Goal: Task Accomplishment & Management: Manage account settings

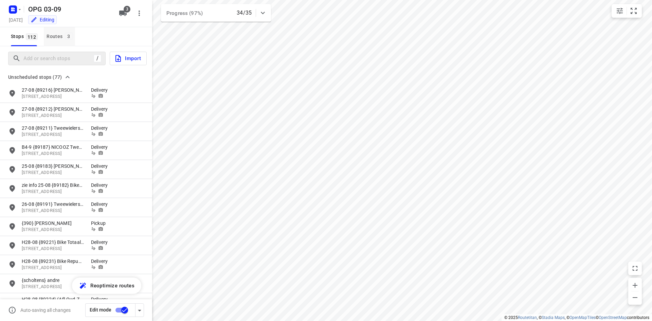
click at [64, 40] on div "Routes 3" at bounding box center [61, 36] width 28 height 8
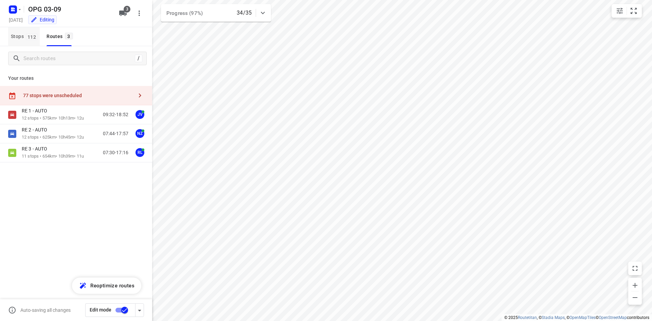
click at [17, 31] on button "Stops 112" at bounding box center [24, 36] width 32 height 19
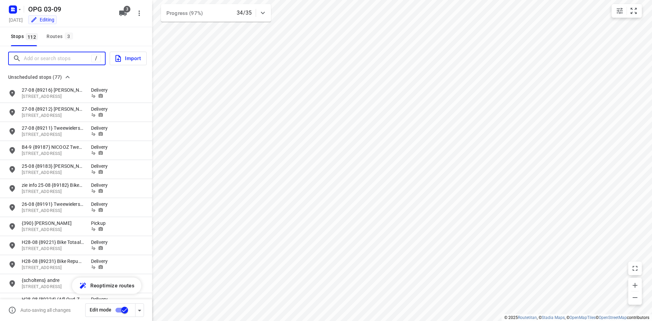
click at [58, 56] on input "Add or search stops" at bounding box center [58, 58] width 68 height 11
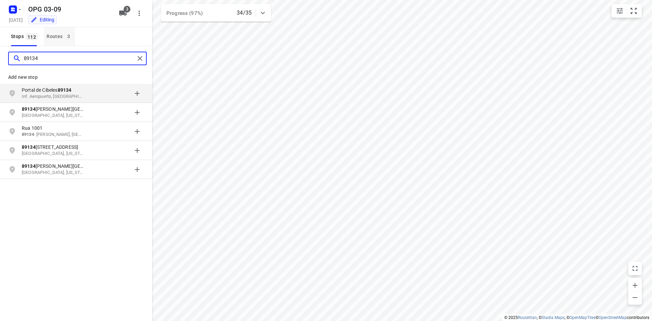
type input "89134"
click at [65, 40] on div "Routes 3" at bounding box center [61, 36] width 28 height 8
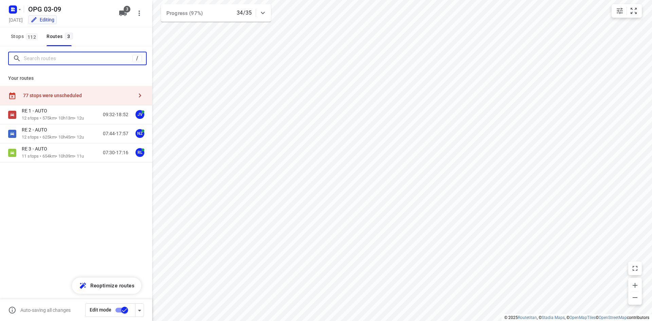
click at [51, 59] on input "Search routes" at bounding box center [78, 58] width 109 height 11
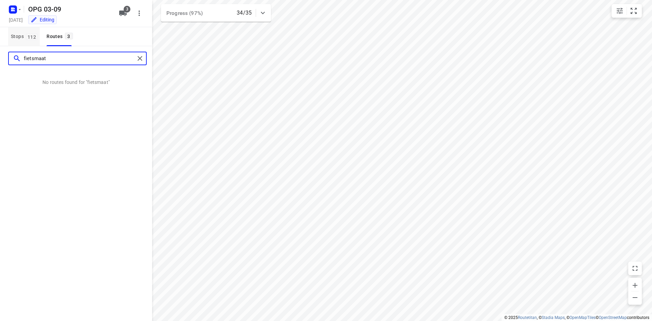
type input "fietsmaat"
click at [29, 35] on span "112" at bounding box center [32, 36] width 12 height 7
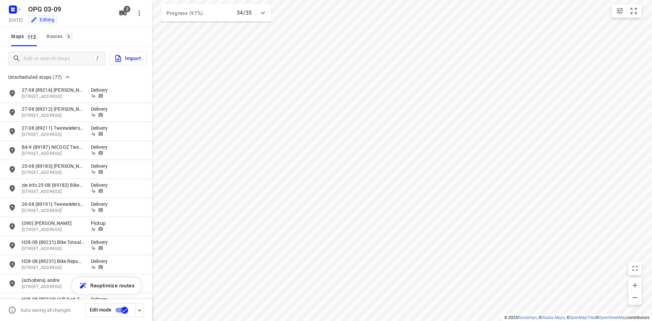
click at [36, 49] on div "/ Import" at bounding box center [76, 58] width 152 height 24
click at [36, 54] on input "Add or search stops" at bounding box center [58, 58] width 68 height 11
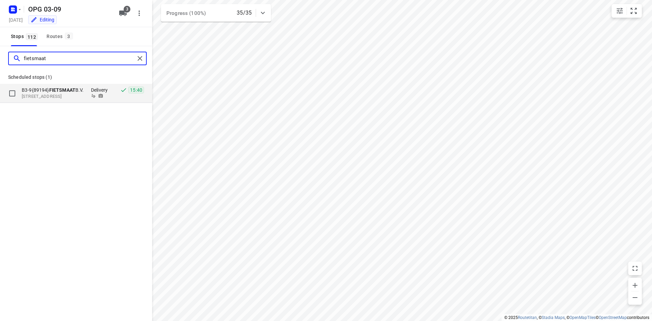
type input "fietsmaat"
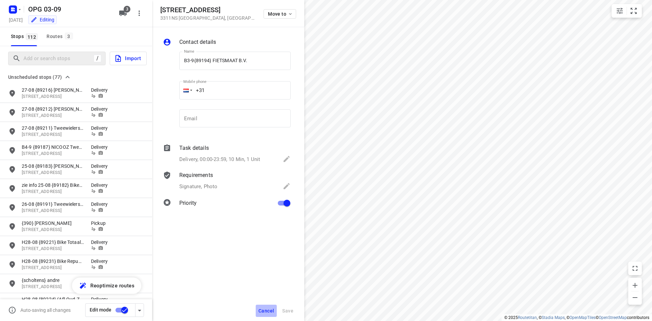
drag, startPoint x: 262, startPoint y: 309, endPoint x: 295, endPoint y: 279, distance: 44.9
click at [263, 309] on span "Cancel" at bounding box center [266, 310] width 16 height 5
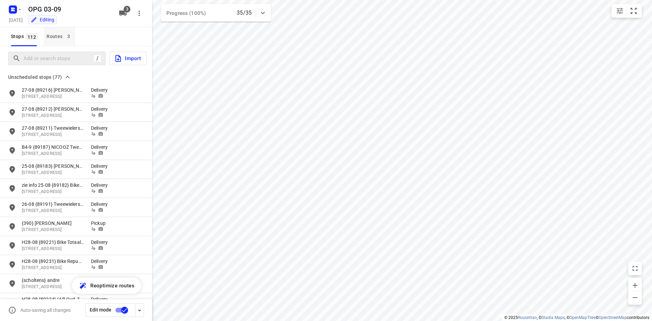
click at [65, 38] on span "3" at bounding box center [69, 36] width 8 height 7
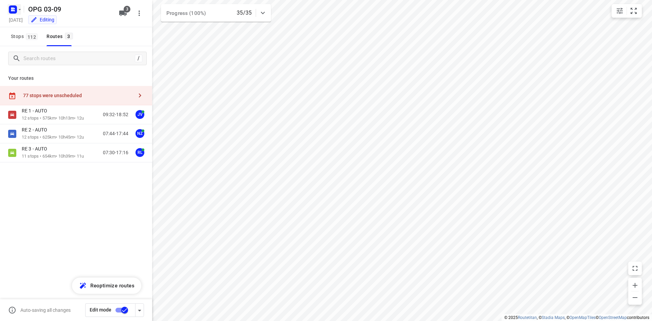
click at [12, 9] on rect "button" at bounding box center [13, 9] width 8 height 8
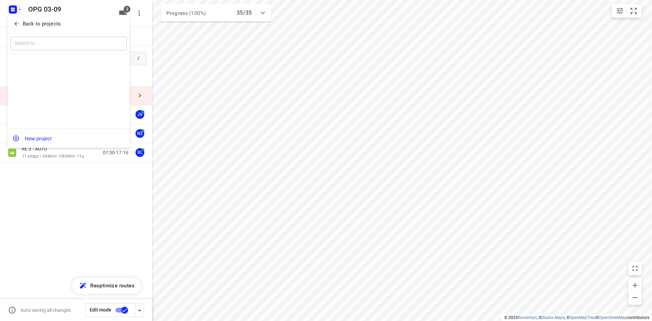
click at [15, 20] on span "Back to projects" at bounding box center [68, 24] width 111 height 8
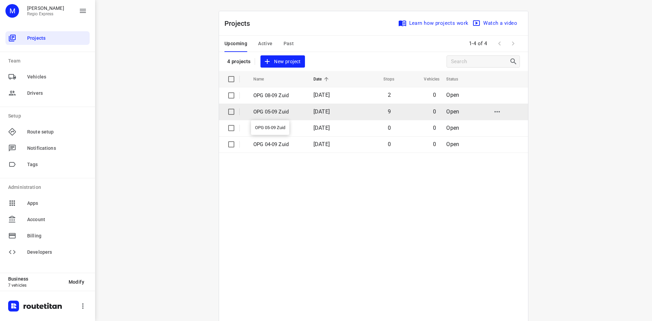
click at [284, 108] on p "OPG 05-09 Zuid" at bounding box center [278, 112] width 50 height 8
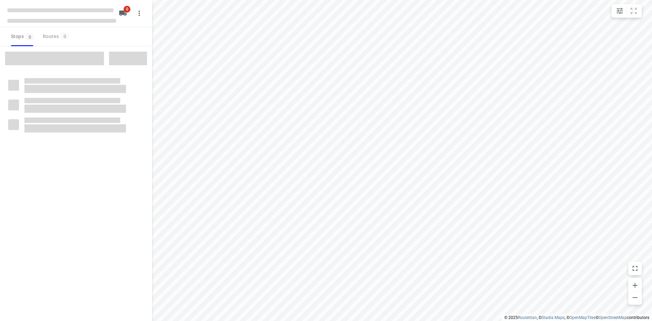
type input "distance"
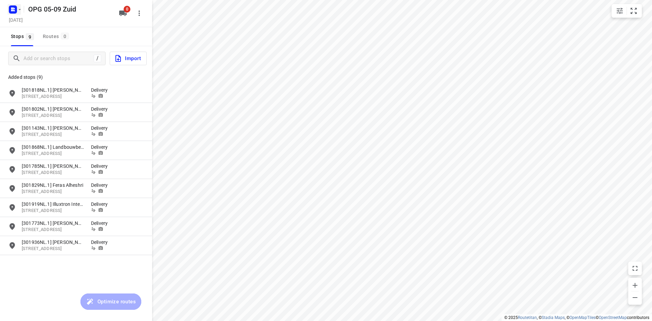
click at [13, 13] on rect "button" at bounding box center [13, 9] width 8 height 8
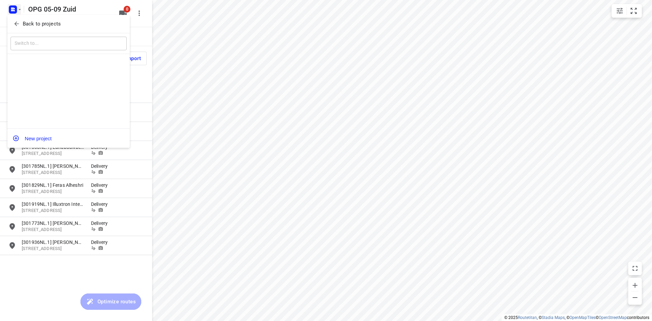
click at [16, 22] on icon "button" at bounding box center [16, 24] width 4 height 4
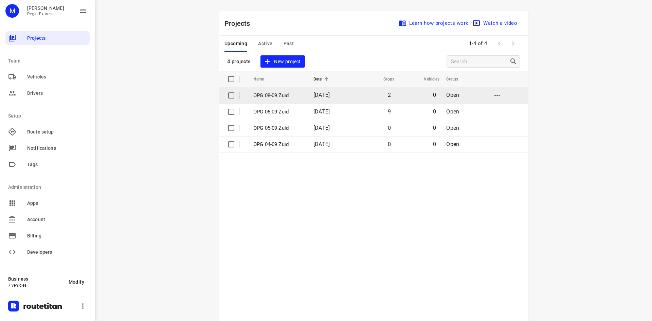
click at [352, 102] on td "[DATE]" at bounding box center [330, 95] width 44 height 16
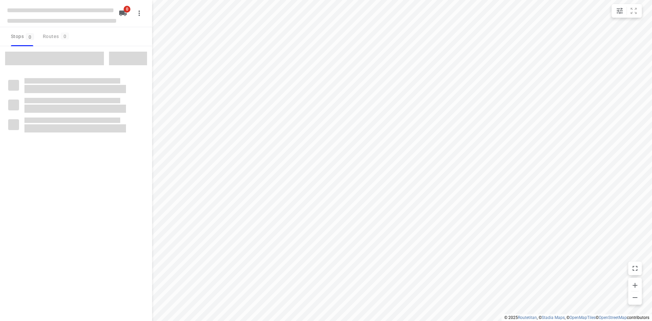
type input "distance"
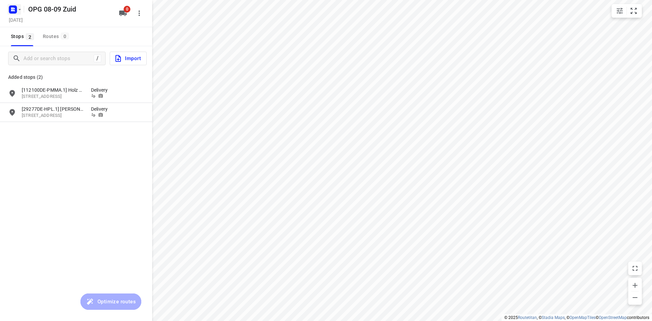
click at [19, 7] on icon "button" at bounding box center [19, 9] width 5 height 5
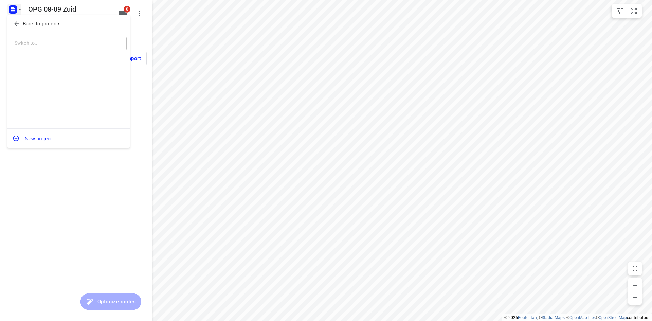
click at [19, 21] on icon "button" at bounding box center [16, 23] width 7 height 7
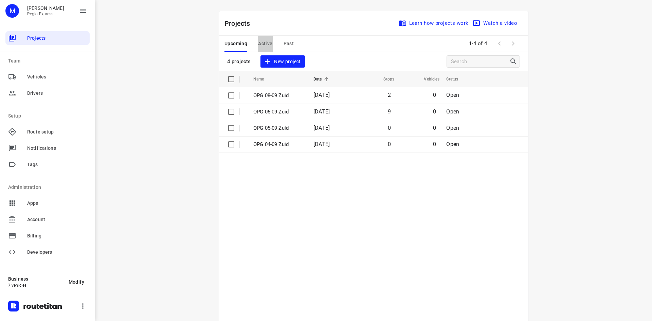
click at [267, 46] on span "Active" at bounding box center [265, 43] width 14 height 8
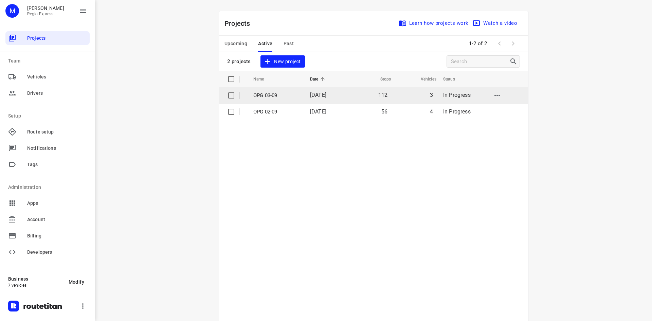
click at [270, 96] on p "OPG 03-09" at bounding box center [276, 96] width 47 height 8
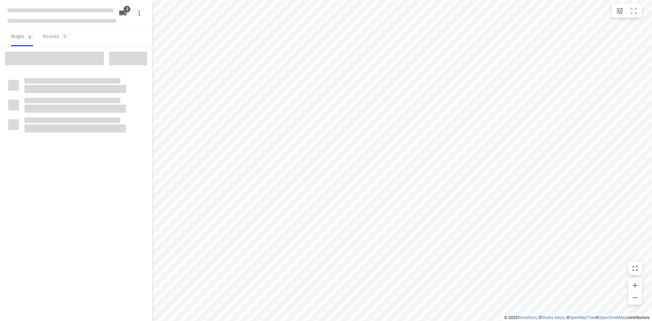
type input "distance"
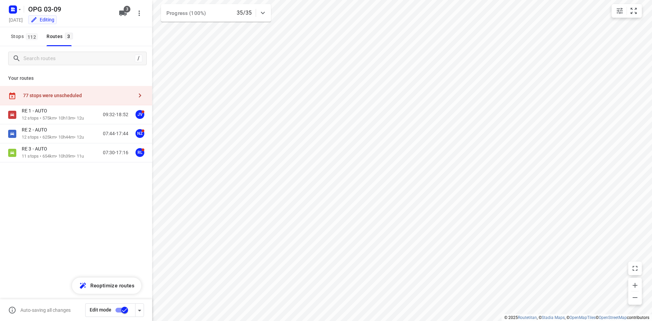
click at [66, 96] on div "77 stops were unscheduled" at bounding box center [78, 95] width 110 height 5
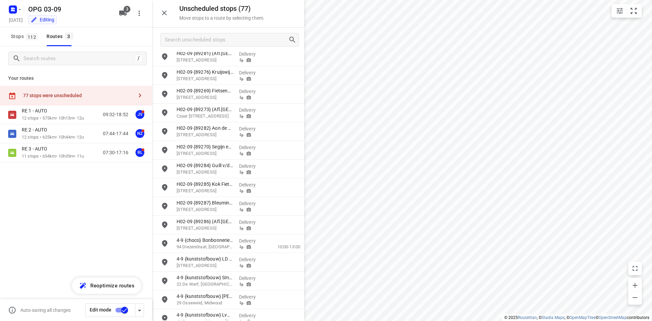
scroll to position [1171, 0]
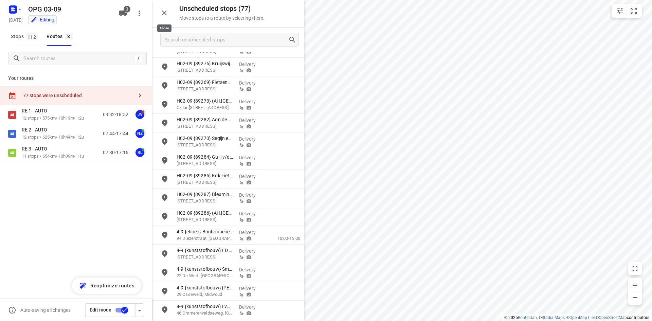
click at [166, 14] on icon "button" at bounding box center [164, 13] width 8 height 8
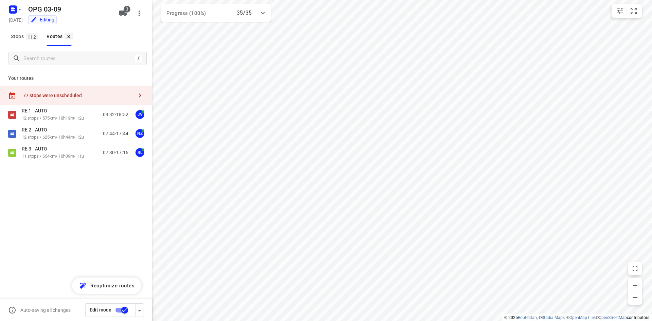
click at [40, 89] on div "77 stops were unscheduled" at bounding box center [76, 95] width 152 height 19
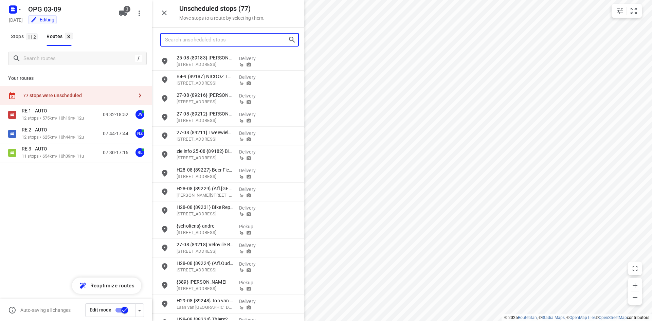
click at [205, 42] on input "Search unscheduled stops" at bounding box center [226, 40] width 123 height 11
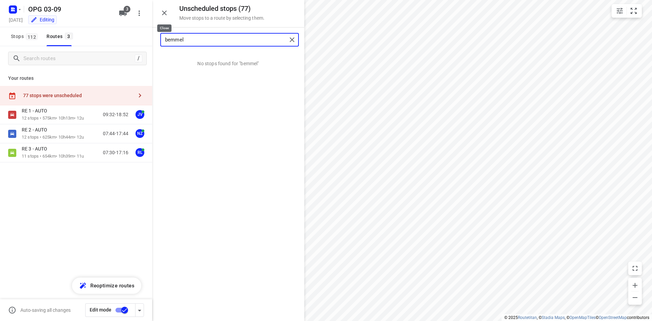
type input "bemmel"
click at [164, 16] on icon "button" at bounding box center [164, 13] width 8 height 8
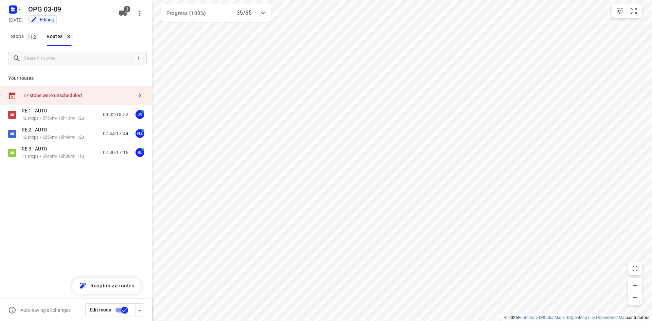
click at [7, 12] on div "OPG 03-09 [DATE] Editing 3" at bounding box center [76, 13] width 152 height 27
click at [13, 10] on icon "button" at bounding box center [12, 11] width 2 height 2
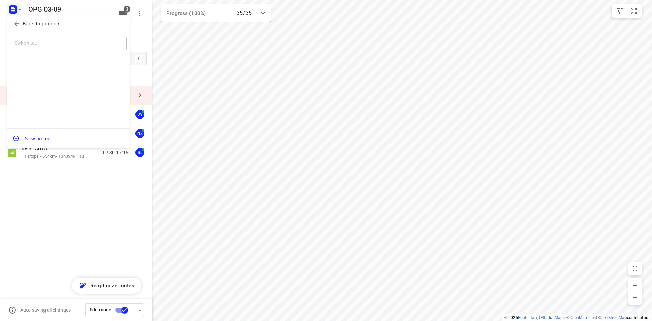
click at [27, 23] on p "Back to projects" at bounding box center [42, 24] width 38 height 8
